Goal: Obtain resource: Obtain resource

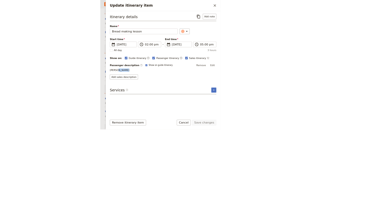
scroll to position [551, 0]
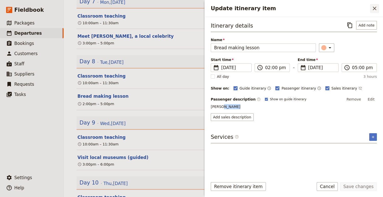
click at [147, 9] on icon "Close drawer" at bounding box center [375, 9] width 4 height 4
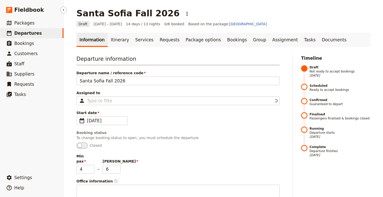
click at [38, 31] on link "​ Departures" at bounding box center [32, 33] width 64 height 10
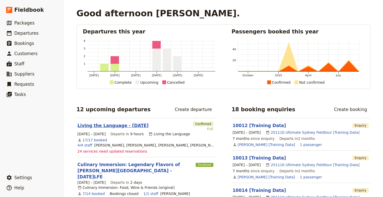
click at [115, 126] on link "Living the Language - [DATE]" at bounding box center [113, 126] width 71 height 6
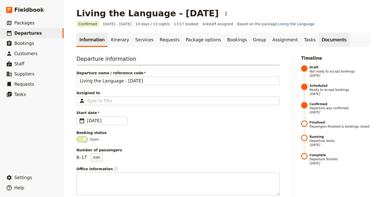
click at [319, 39] on link "Documents" at bounding box center [334, 40] width 31 height 14
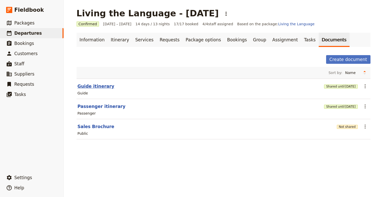
click at [99, 87] on button "Guide itinerary" at bounding box center [96, 86] width 37 height 6
select select "STAFF"
select select "RUN_SHEET"
select select "DEFAULT"
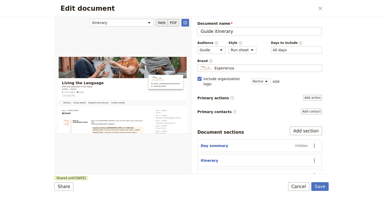
click at [175, 24] on button "PDF" at bounding box center [173, 23] width 11 height 8
click at [162, 22] on button "Web" at bounding box center [162, 23] width 13 height 8
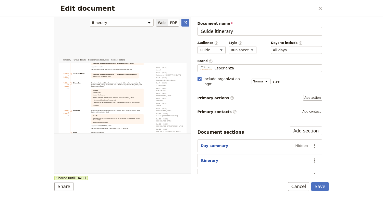
scroll to position [304, 0]
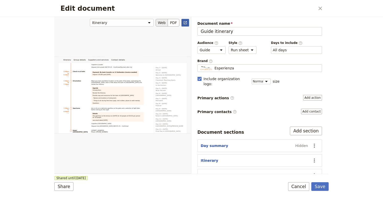
click at [185, 21] on icon "Open full preview" at bounding box center [185, 23] width 4 height 4
click at [326, 11] on div "Edit document ​" at bounding box center [191, 8] width 275 height 17
click at [319, 8] on icon "Close dialog" at bounding box center [321, 8] width 6 height 6
